Goal: Task Accomplishment & Management: Manage account settings

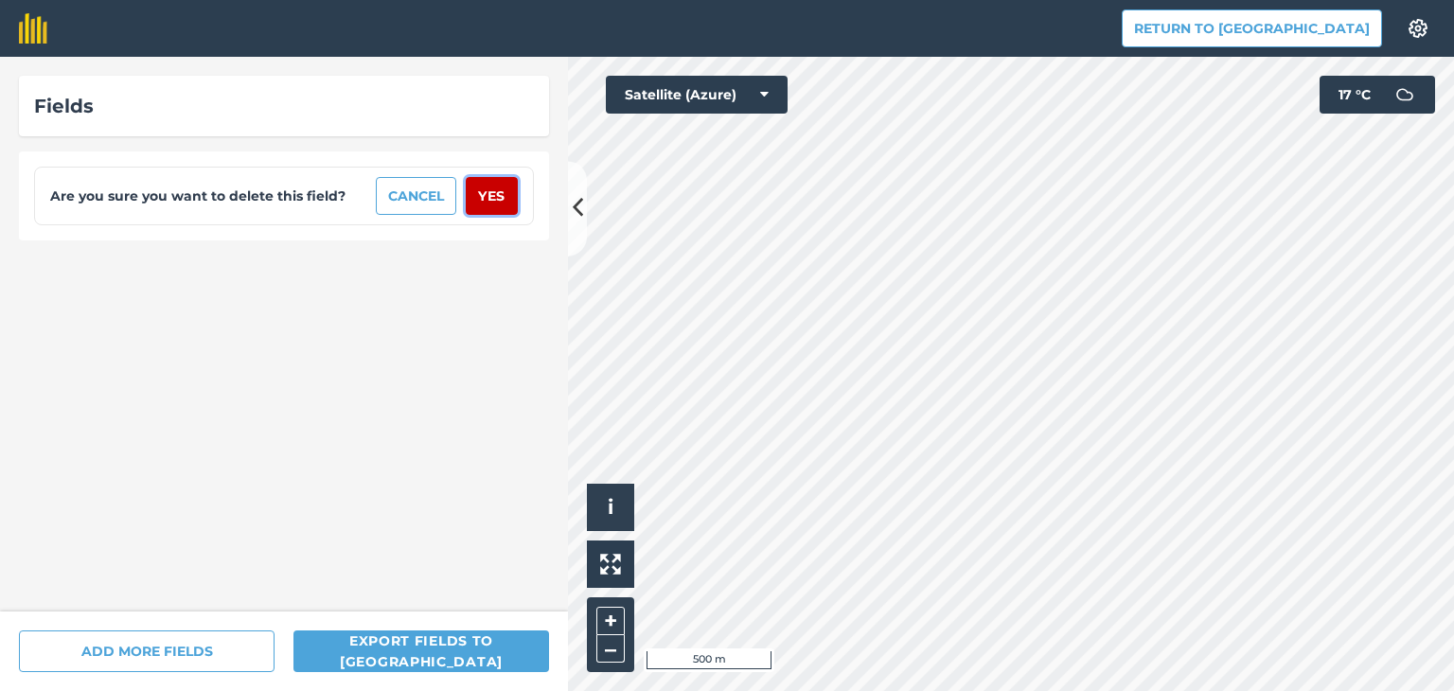
click at [478, 206] on button "Yes" at bounding box center [492, 196] width 52 height 38
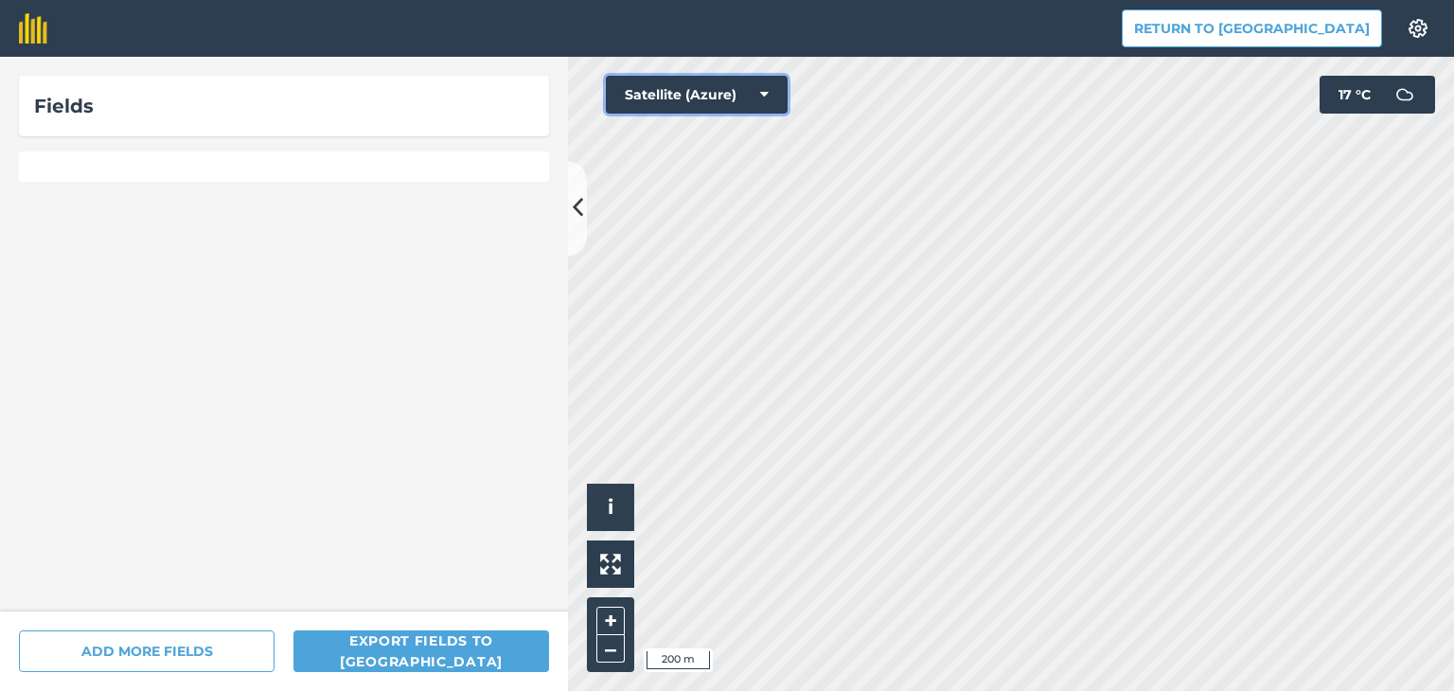
click at [769, 87] on button "Satellite (Azure)" at bounding box center [697, 95] width 182 height 38
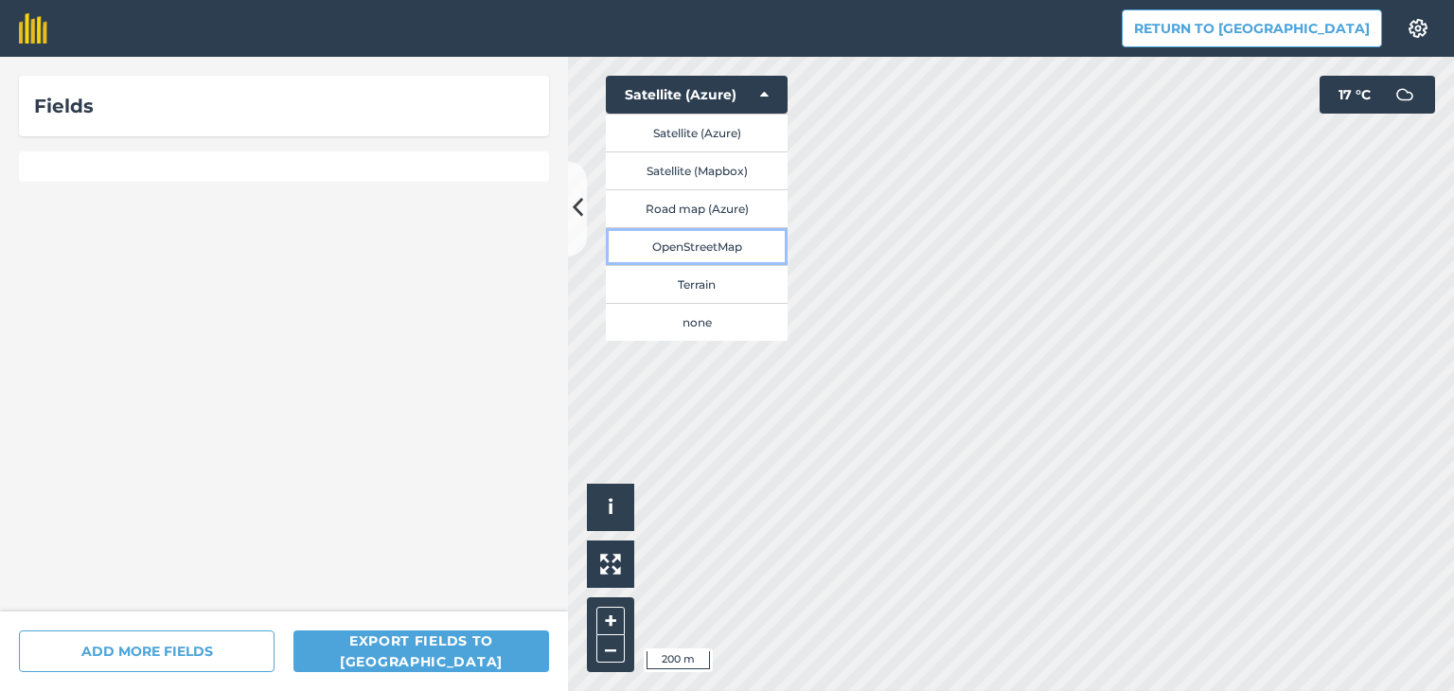
click at [708, 252] on button "OpenStreetMap" at bounding box center [697, 246] width 182 height 38
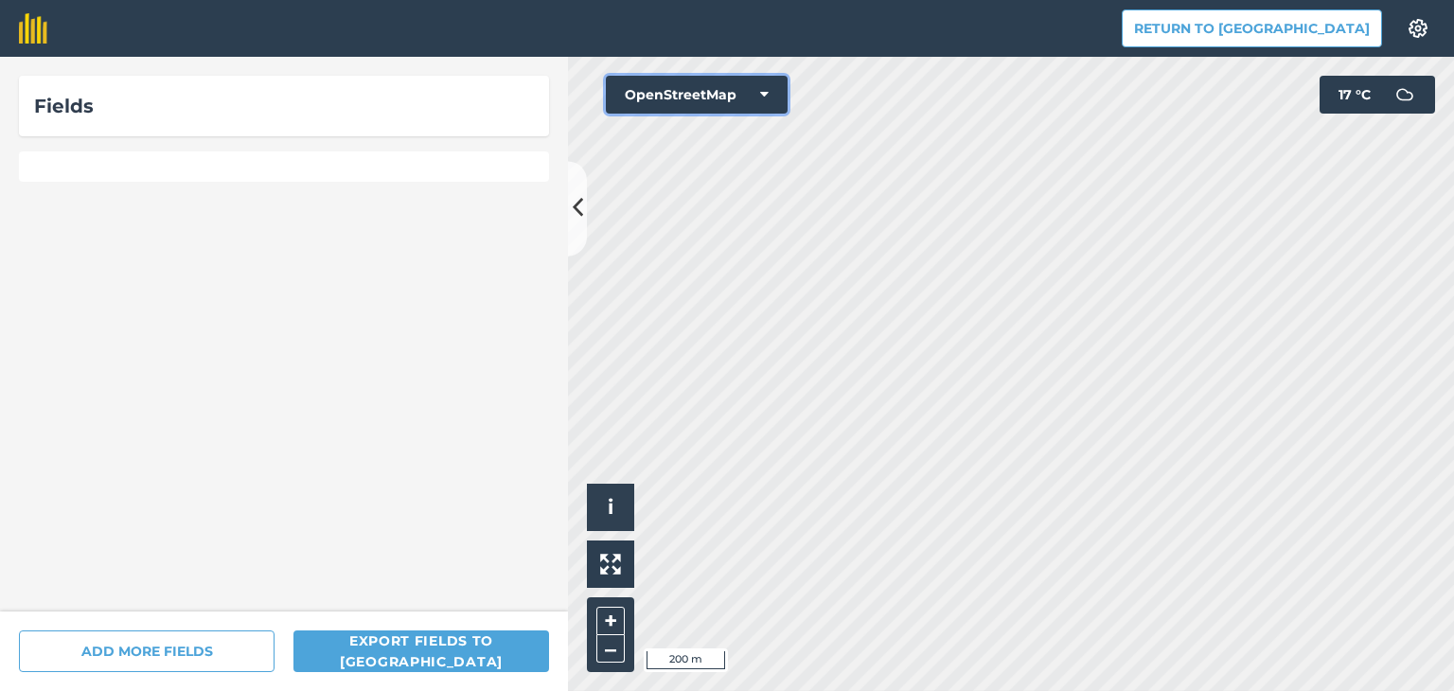
click at [760, 92] on icon at bounding box center [764, 94] width 9 height 19
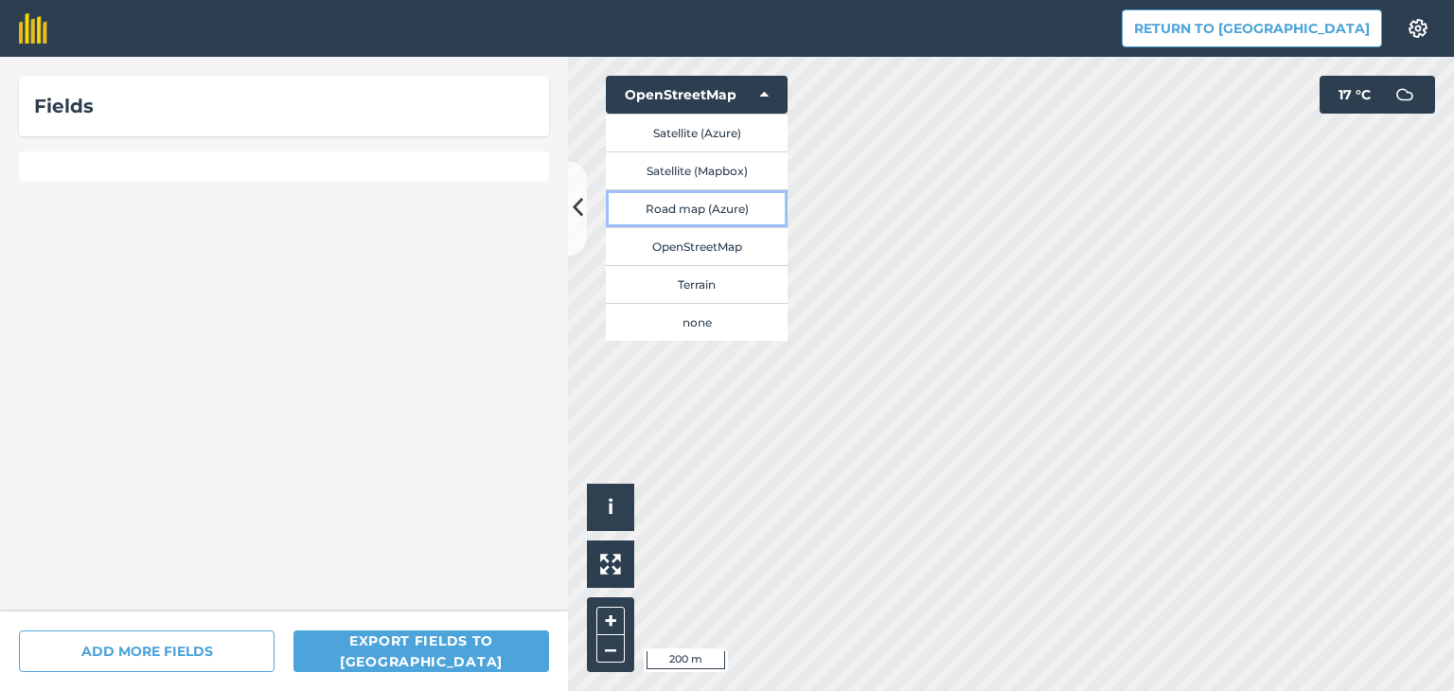
click at [732, 205] on button "Road map (Azure)" at bounding box center [697, 208] width 182 height 38
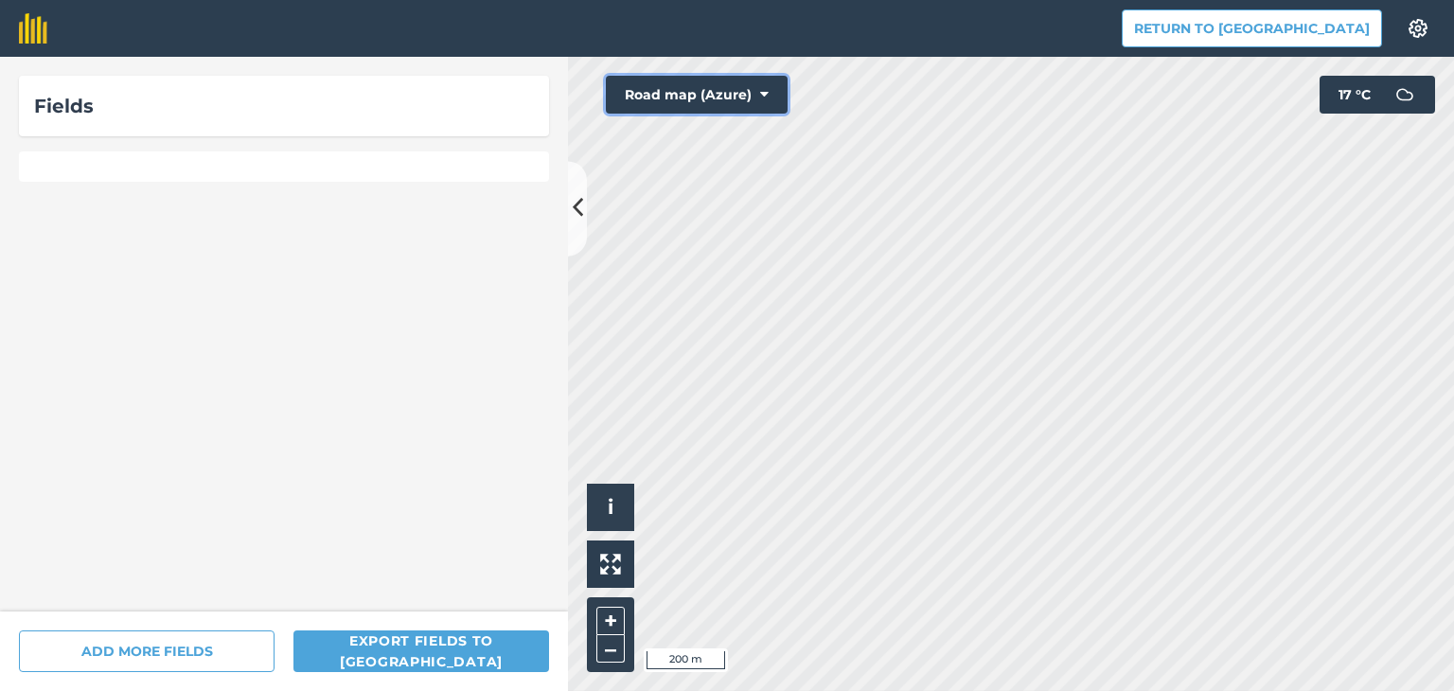
click at [766, 93] on icon at bounding box center [764, 94] width 9 height 19
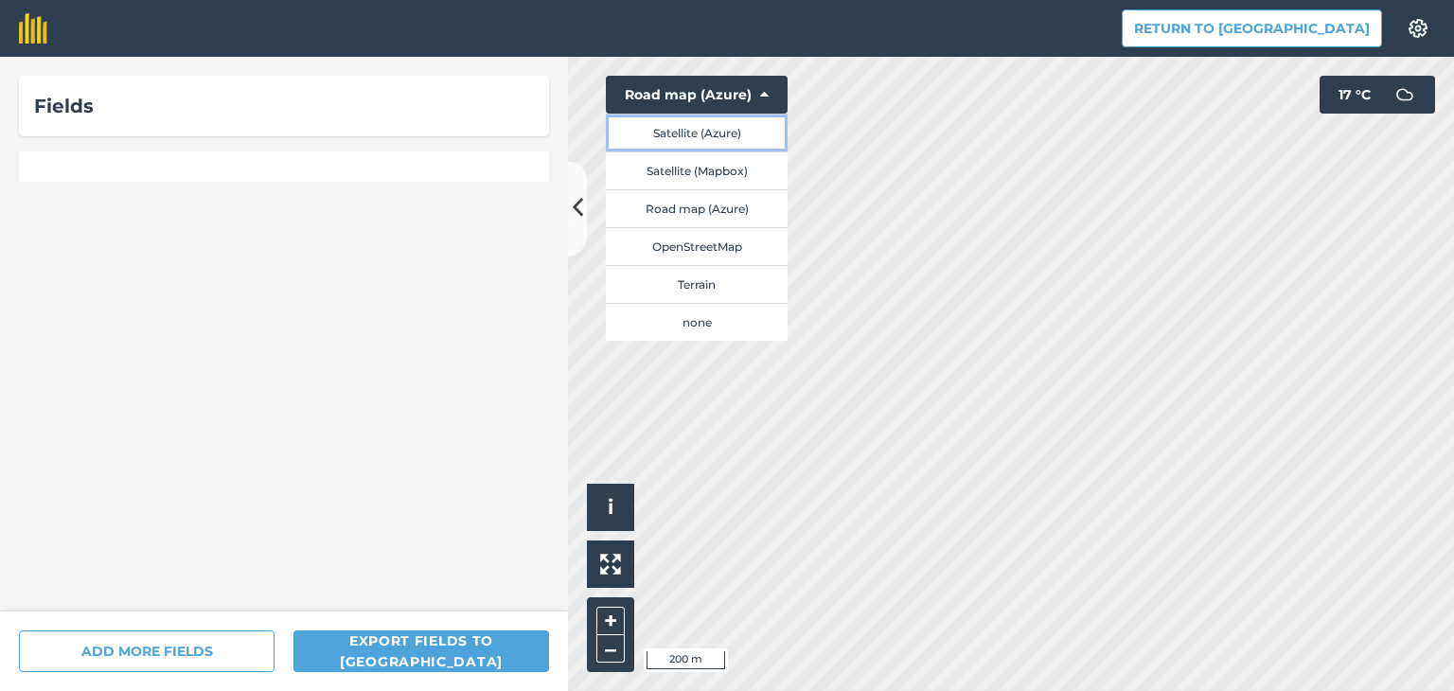
click at [716, 135] on button "Satellite (Azure)" at bounding box center [697, 133] width 182 height 38
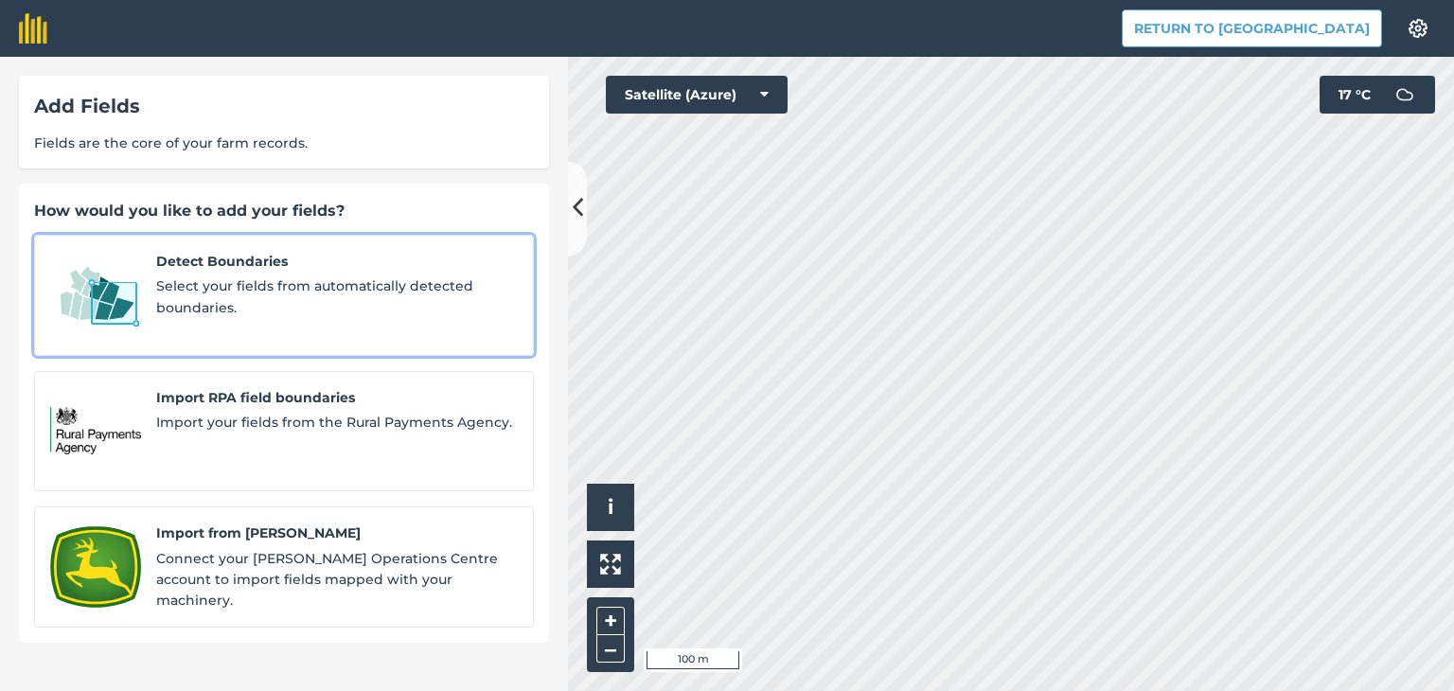
click at [313, 262] on span "Detect Boundaries" at bounding box center [337, 261] width 362 height 21
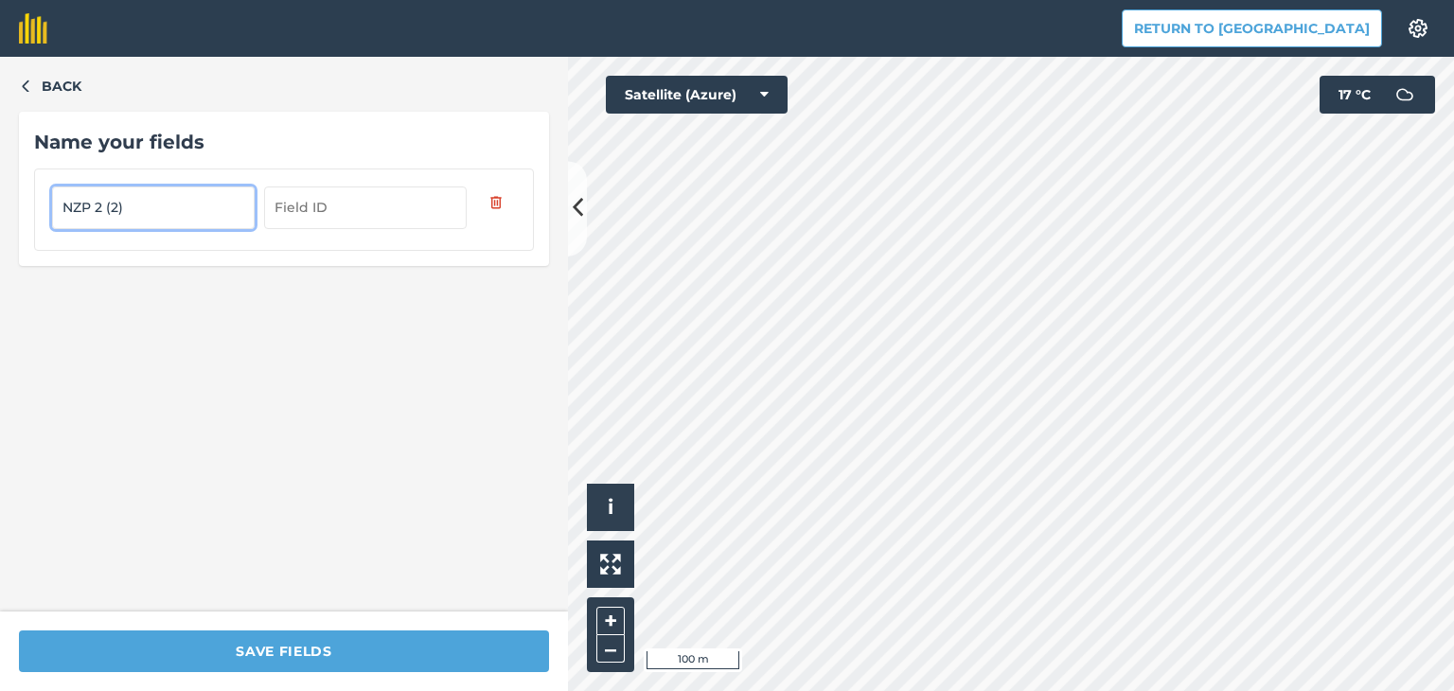
type input "NZP 2 (2)"
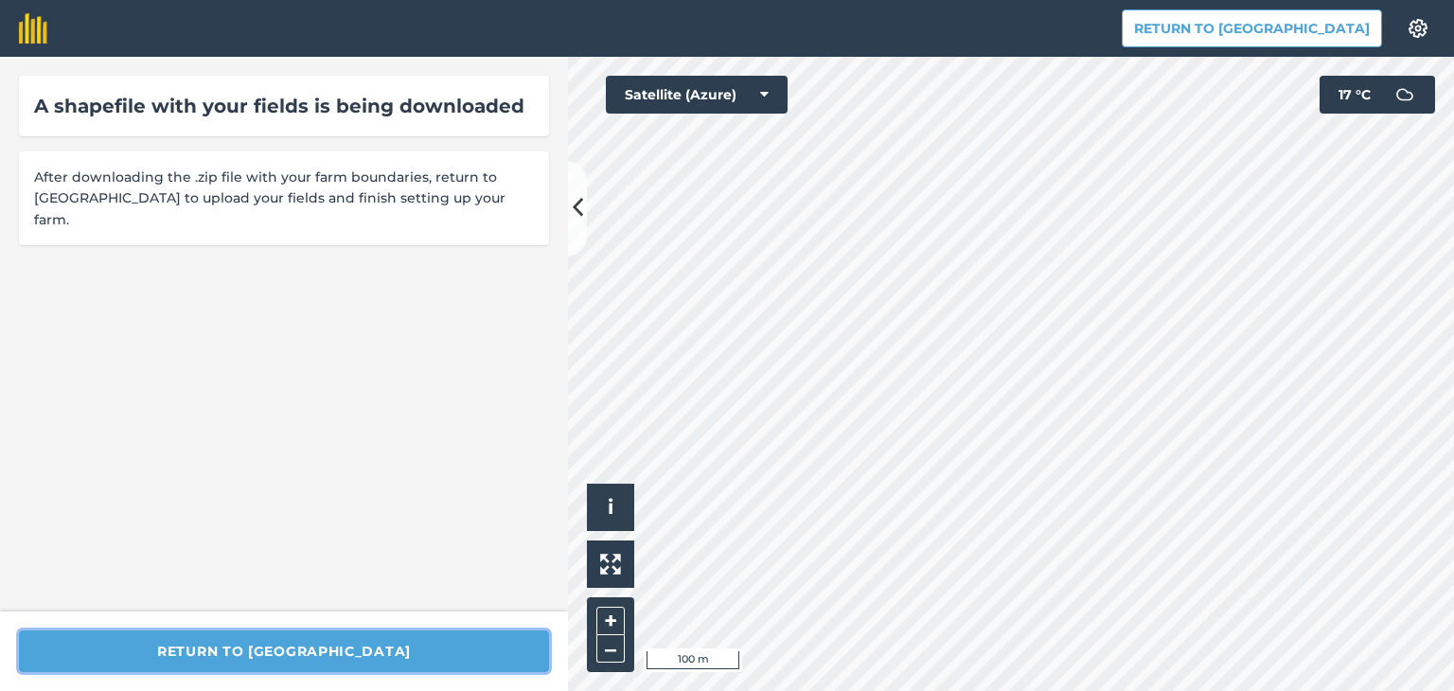
click at [318, 651] on button "Return to [GEOGRAPHIC_DATA]" at bounding box center [284, 651] width 530 height 42
